Goal: Task Accomplishment & Management: Use online tool/utility

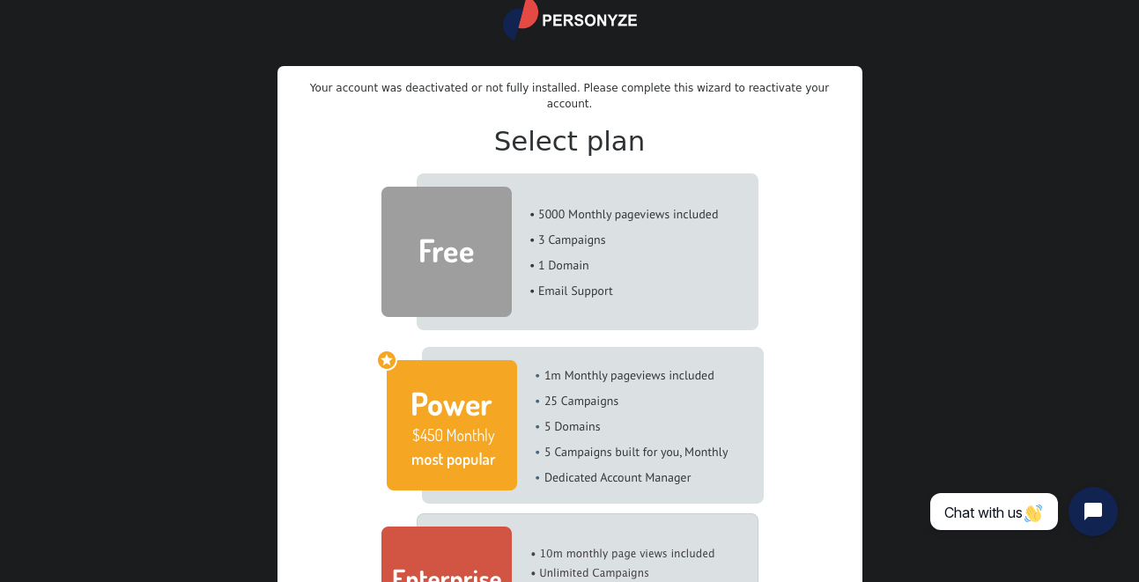
scroll to position [70, 0]
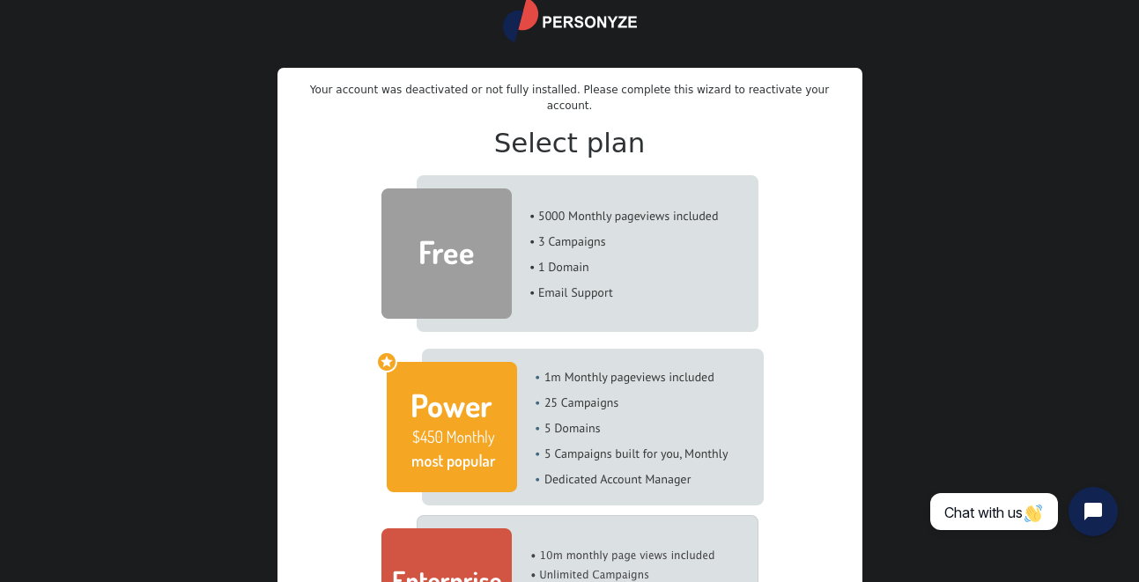
click at [631, 229] on img at bounding box center [569, 253] width 377 height 157
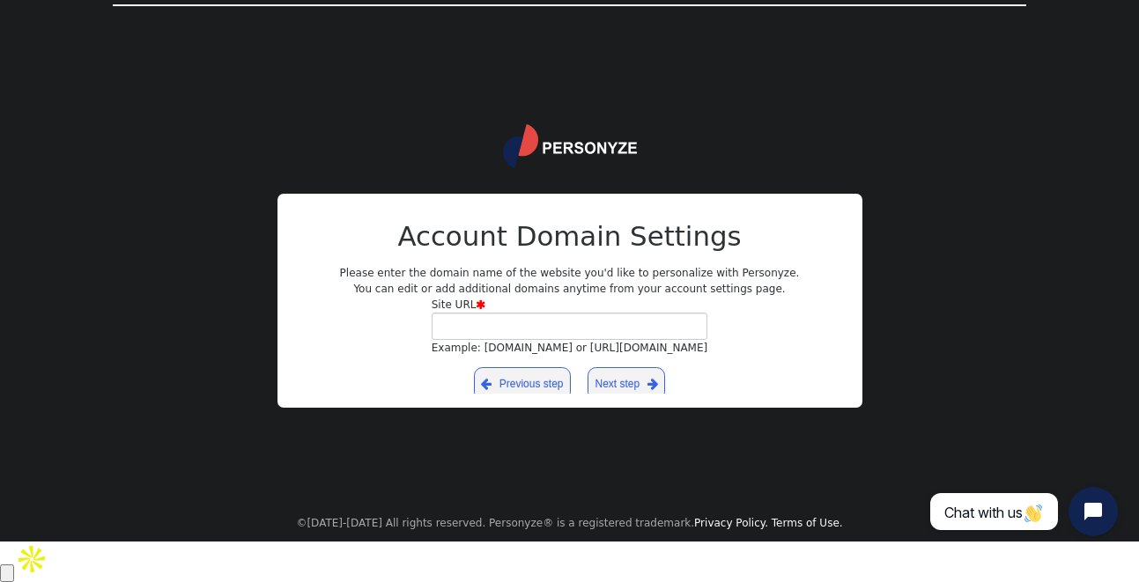
scroll to position [0, 0]
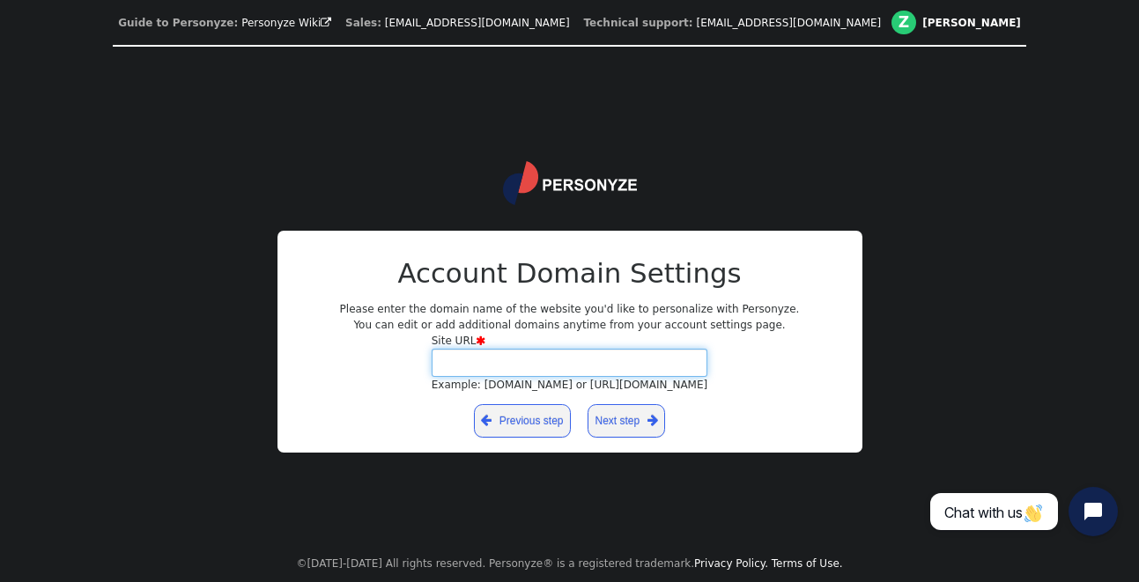
click at [510, 369] on input "Site URL  Example: [DOMAIN_NAME] or [URL][DOMAIN_NAME]" at bounding box center [570, 362] width 277 height 27
type input "[DOMAIN_NAME]"
click at [634, 419] on link "Next step " at bounding box center [627, 420] width 78 height 33
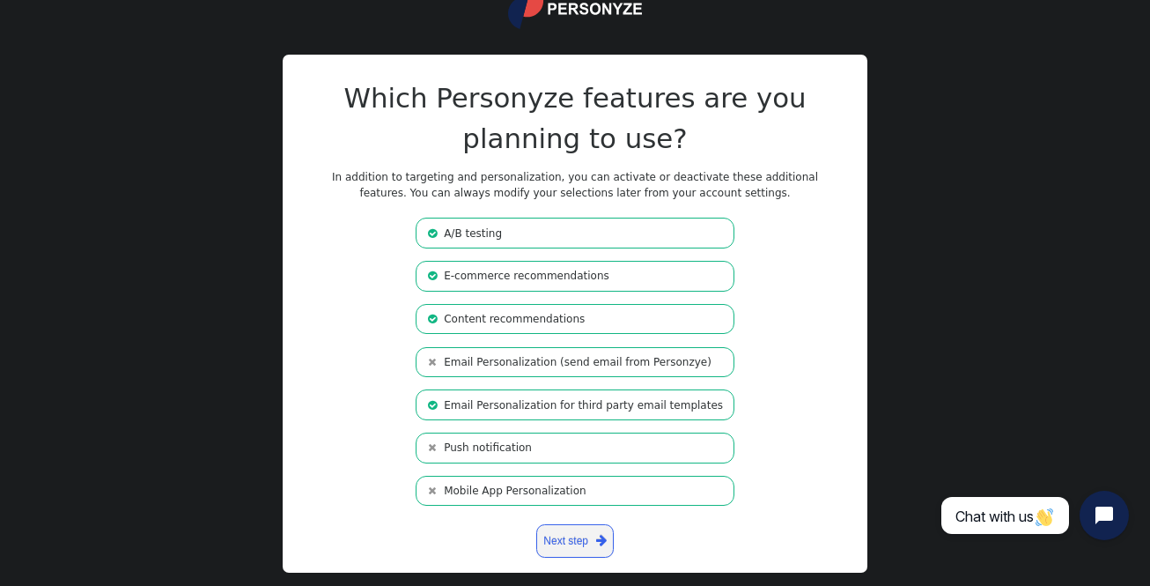
scroll to position [106, 0]
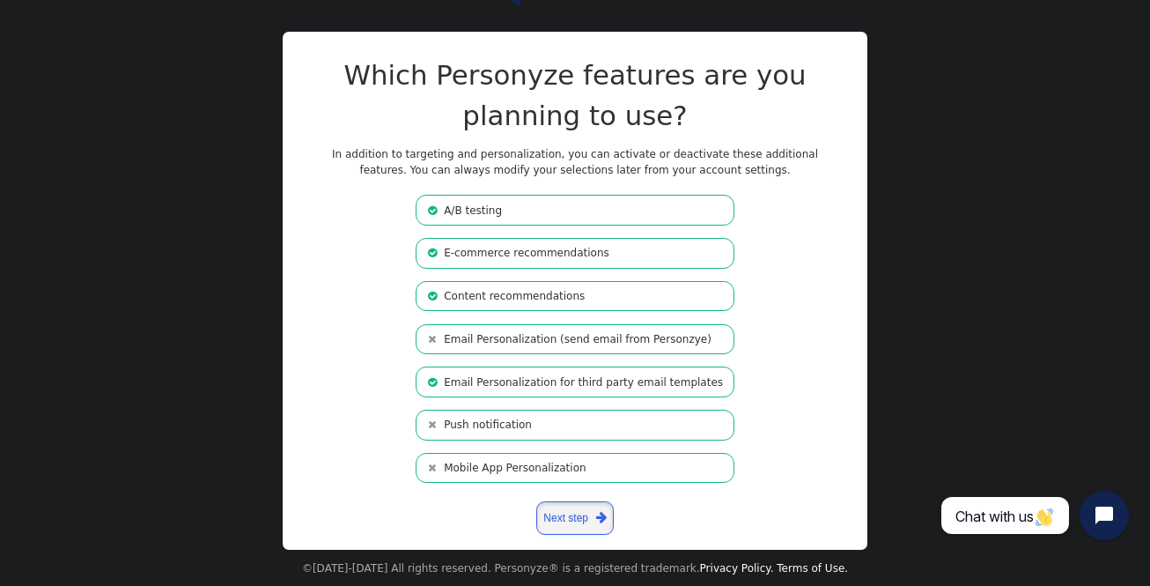
click at [583, 512] on link "Next step " at bounding box center [575, 517] width 78 height 33
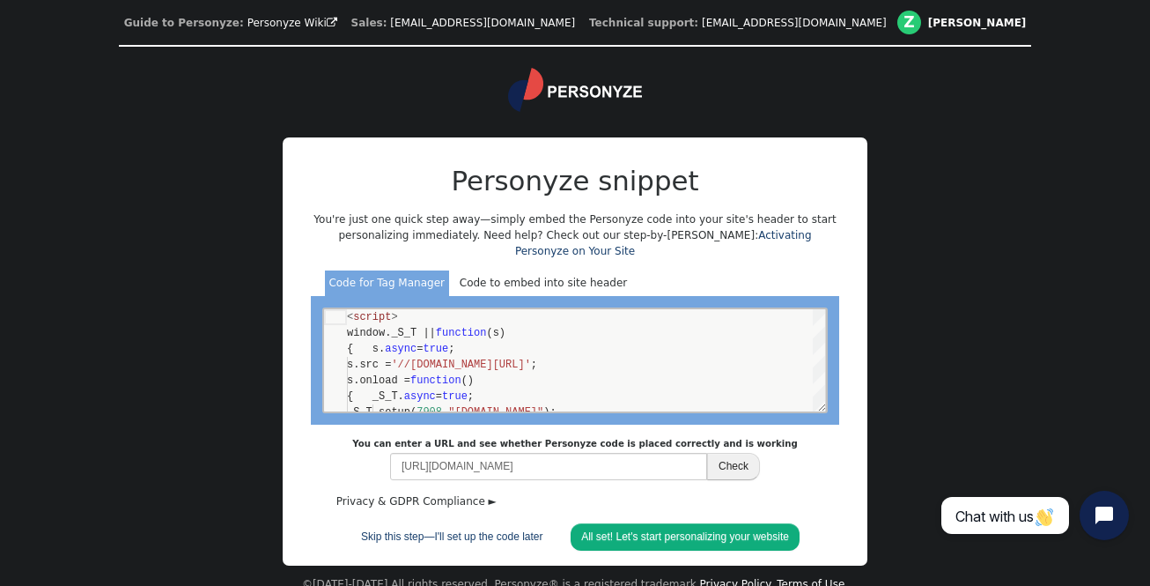
scroll to position [17, 0]
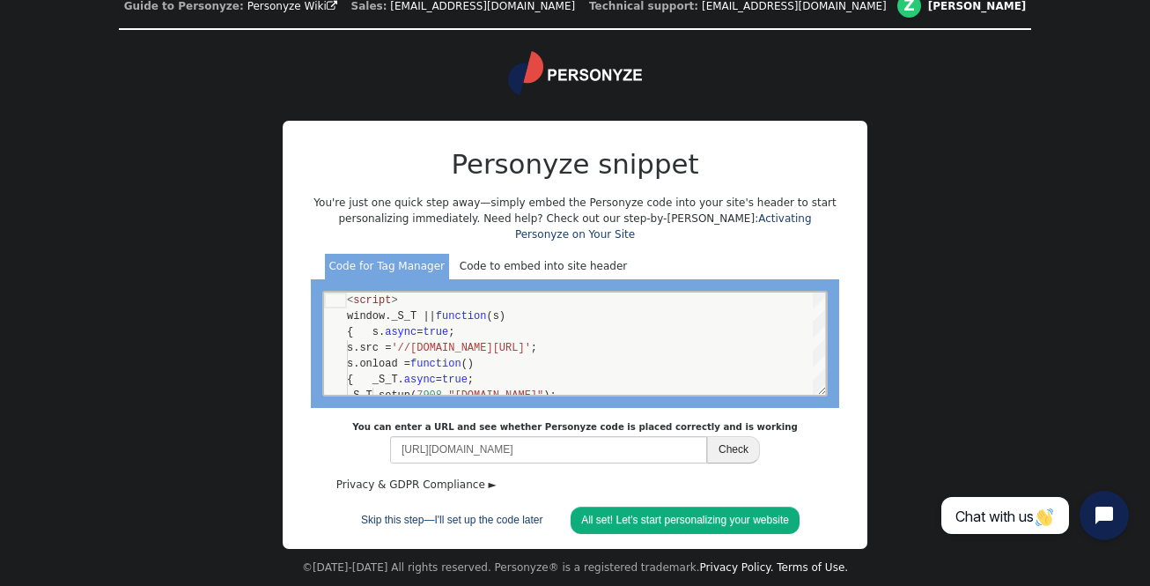
click at [506, 262] on div "Code to embed into site header" at bounding box center [543, 267] width 176 height 26
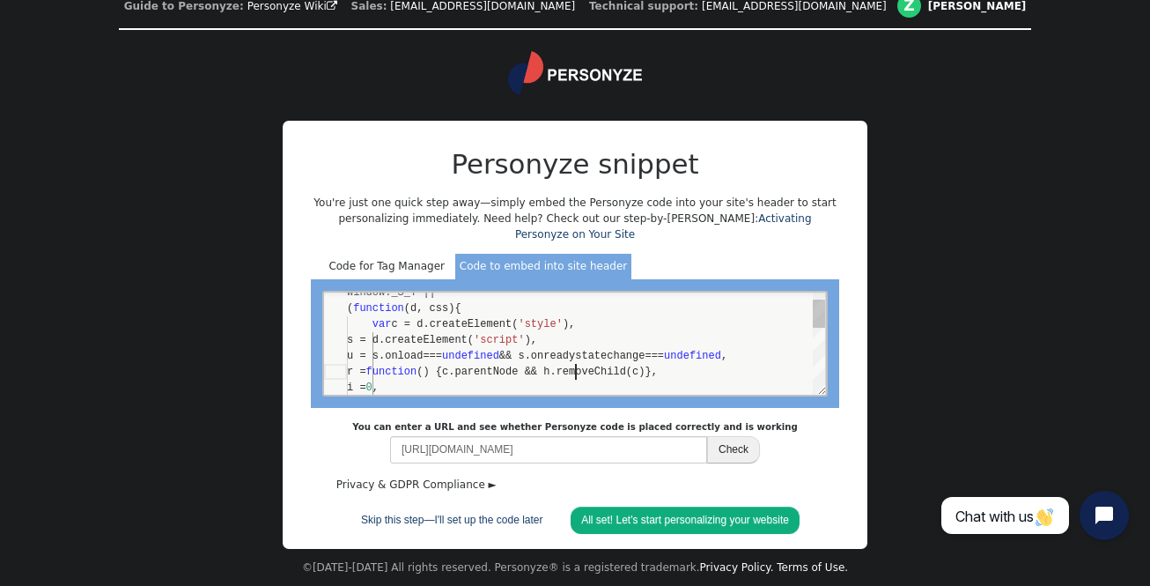
scroll to position [95, 229]
click at [573, 366] on span "() {c.parentNode && h.removeChild(c)}," at bounding box center [537, 372] width 241 height 12
type textarea "<script> window._S_T || (function(d, css){ var c = d.createElement('style'), s …"
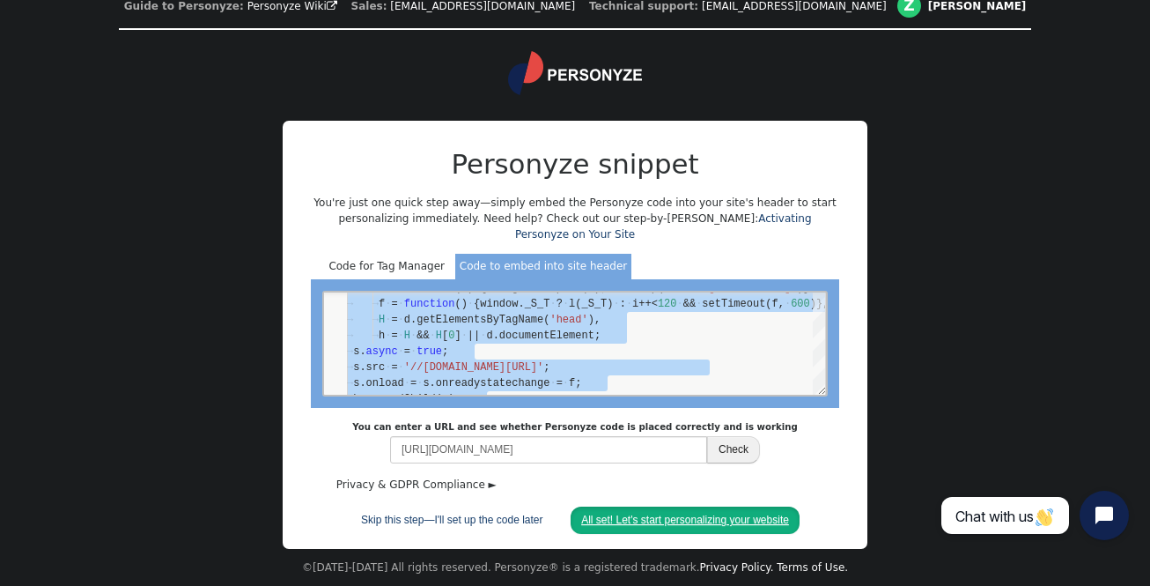
click at [665, 514] on link "All set! Let's start personalizing your website" at bounding box center [685, 520] width 229 height 27
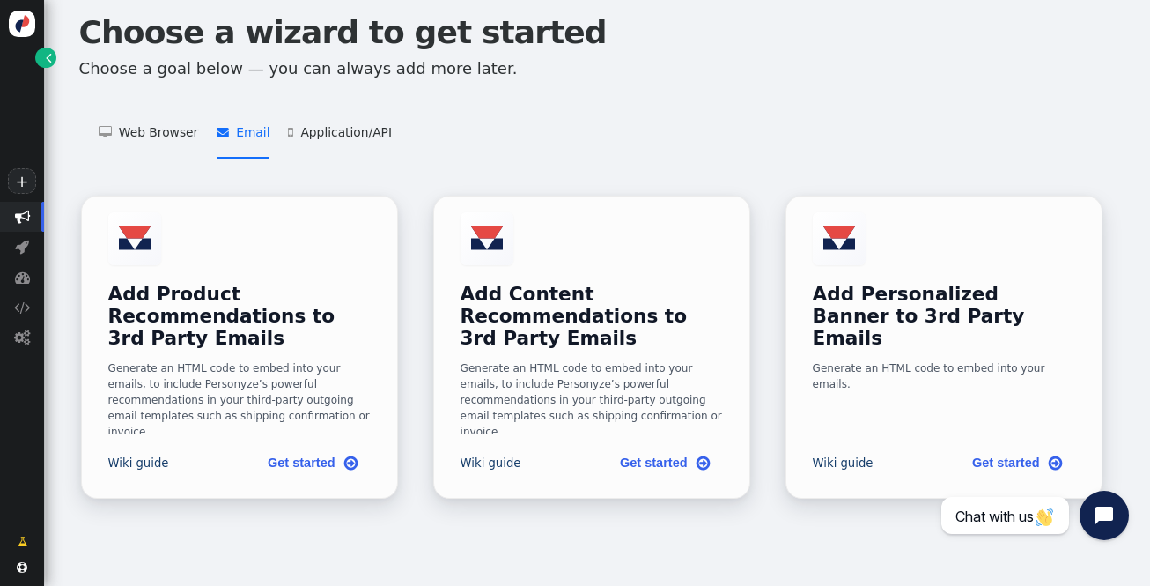
click at [240, 122] on li " Email   Add Product Recommendations to 3rd Party Emails    Add Content Recom…" at bounding box center [244, 132] width 54 height 51
